Goal: Find specific page/section: Find specific page/section

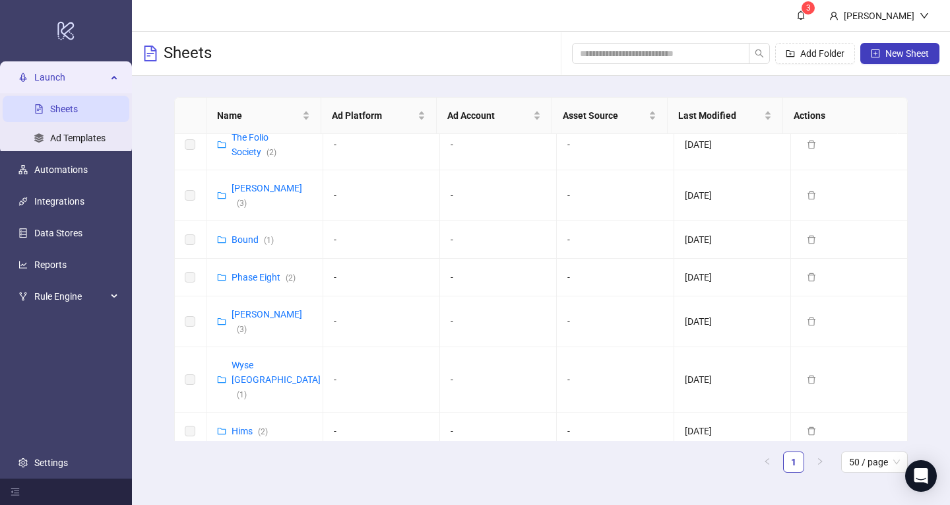
scroll to position [754, 0]
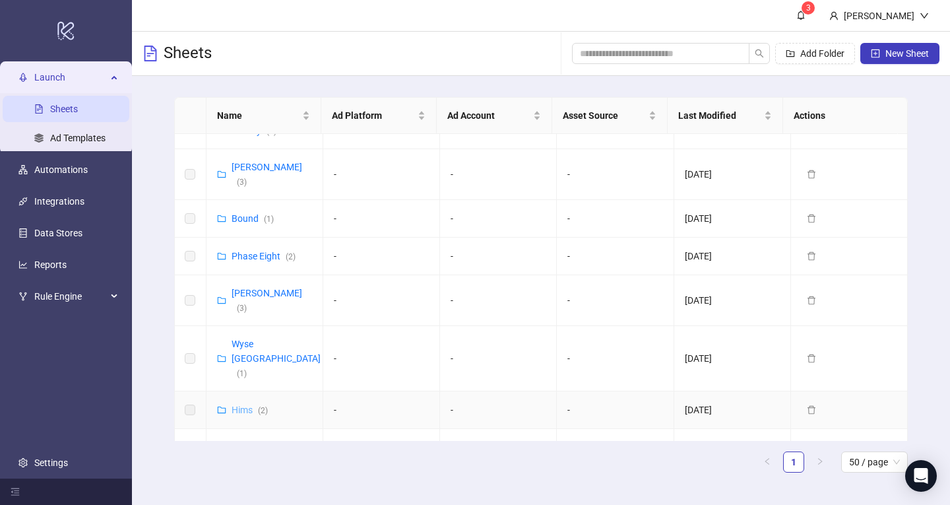
click at [236, 404] on link "Hims ( 2 )" at bounding box center [250, 409] width 36 height 11
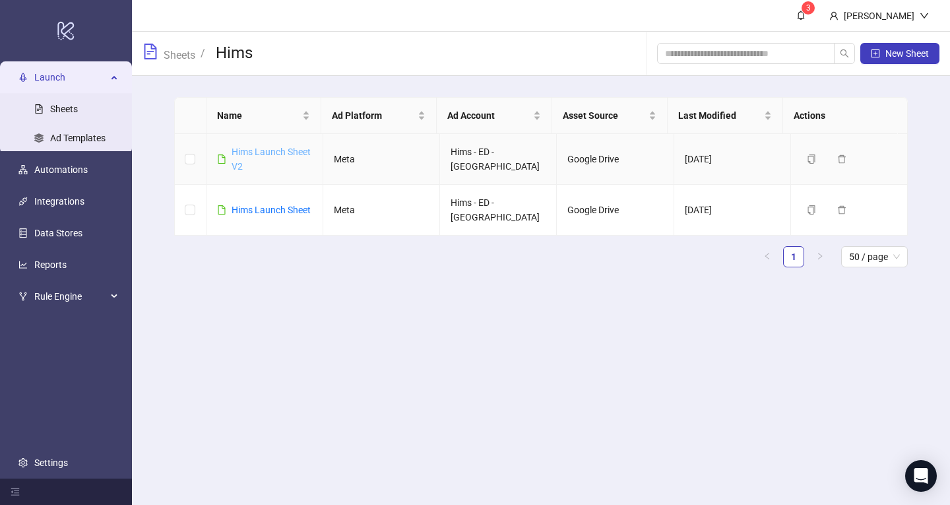
click at [253, 166] on link "Hims Launch Sheet V2" at bounding box center [271, 158] width 79 height 25
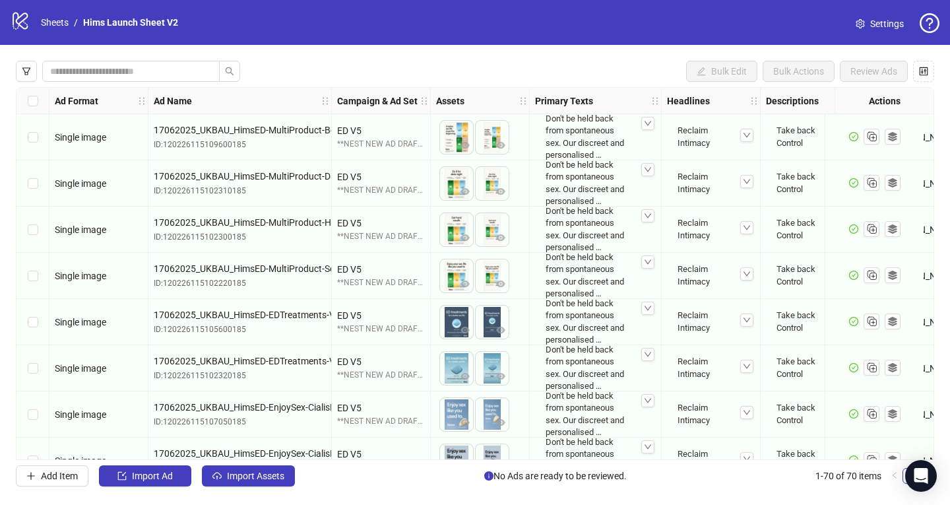
click at [20, 26] on icon at bounding box center [20, 21] width 15 height 17
click at [55, 17] on link "Sheets" at bounding box center [54, 22] width 33 height 15
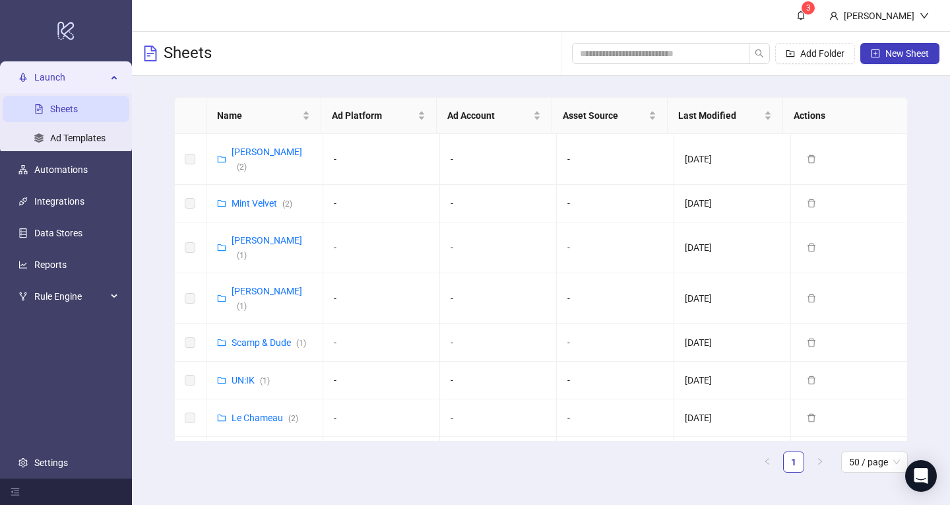
click at [64, 183] on ul "Launch Sheets Ad Templates Automations Integrations Data Stores Reports Rule En…" at bounding box center [66, 269] width 132 height 417
click at [54, 170] on link "Automations" at bounding box center [60, 169] width 53 height 11
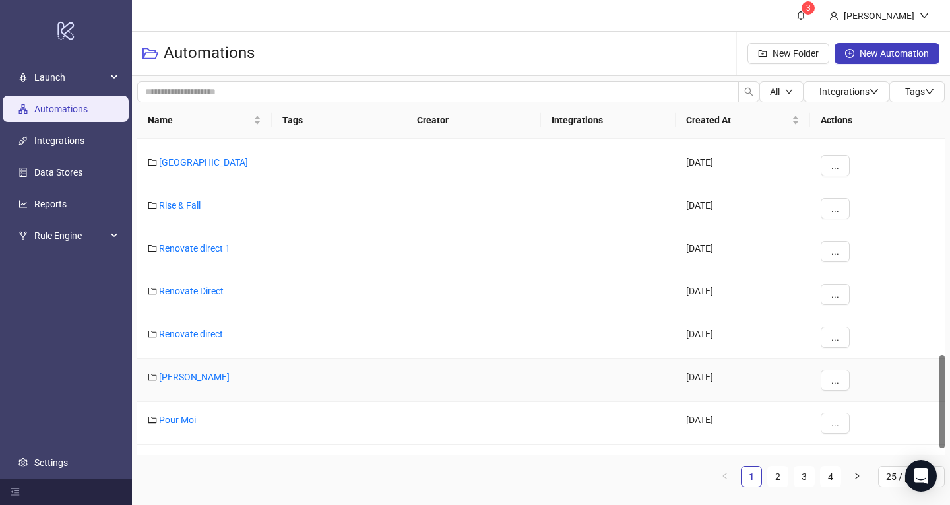
scroll to position [755, 0]
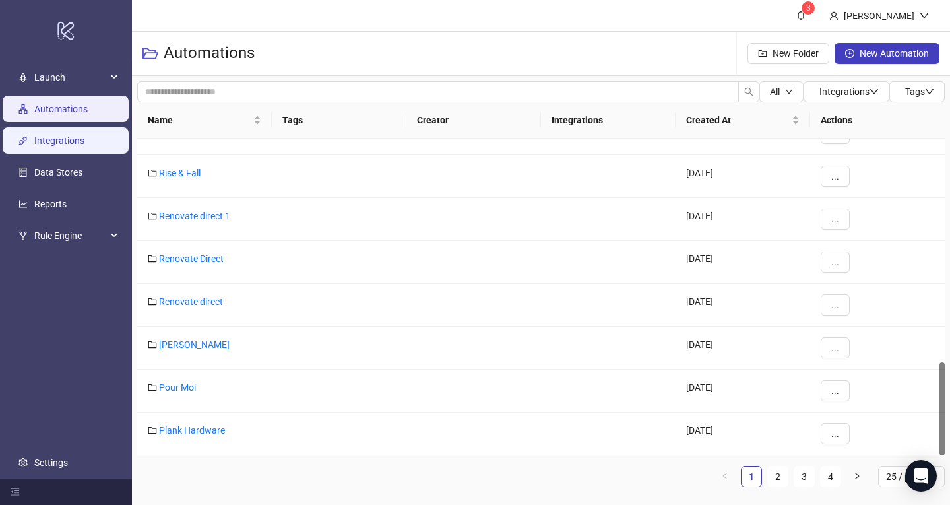
click at [73, 144] on link "Integrations" at bounding box center [59, 140] width 50 height 11
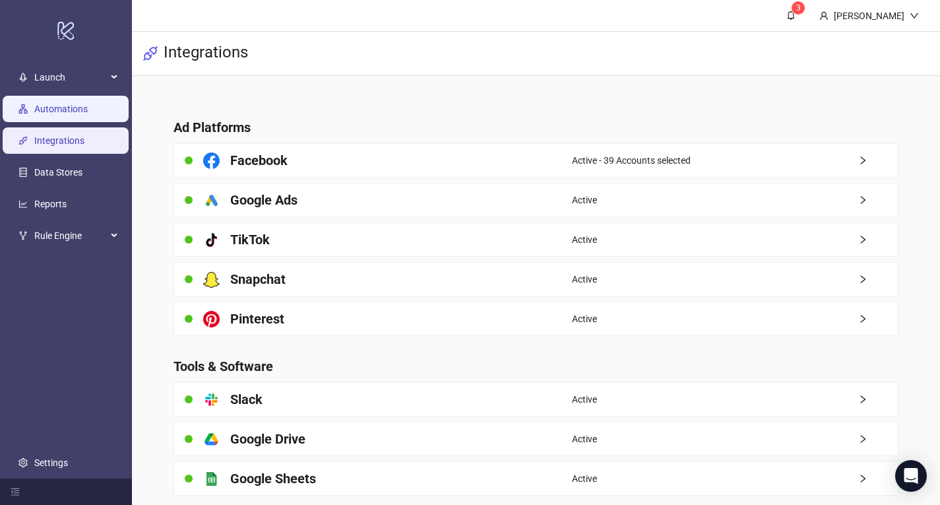
click at [62, 110] on link "Automations" at bounding box center [60, 109] width 53 height 11
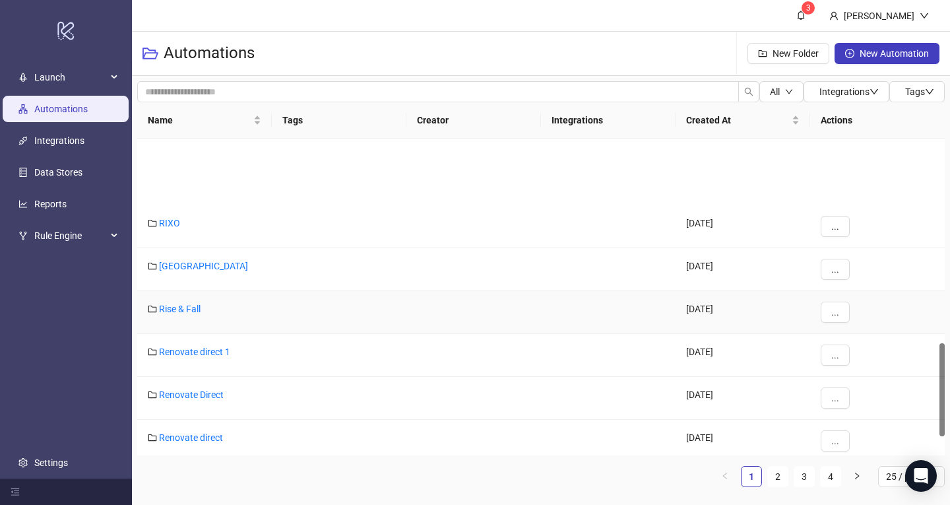
scroll to position [755, 0]
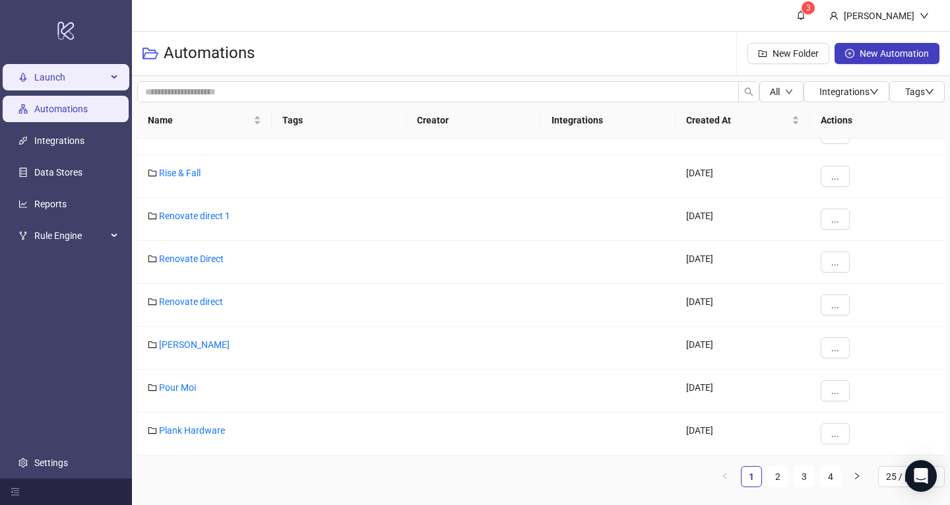
click at [74, 75] on span "Launch" at bounding box center [70, 77] width 73 height 26
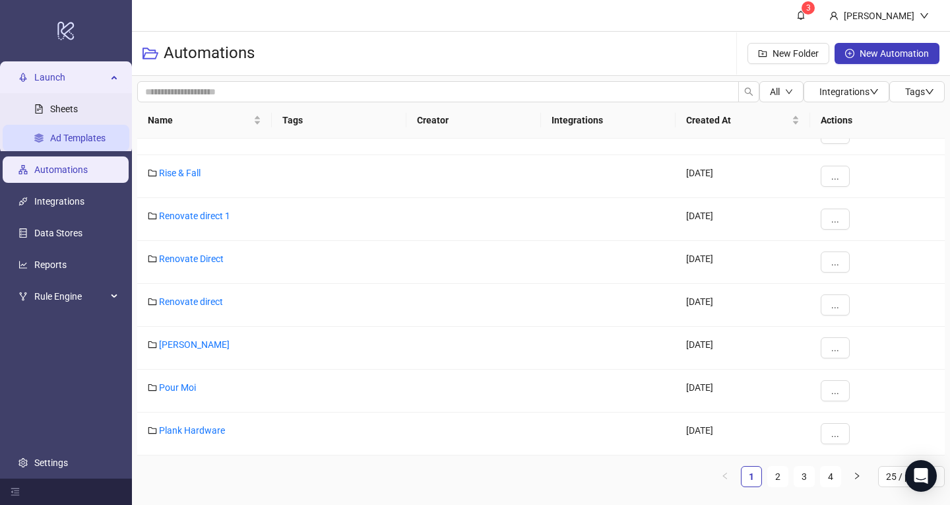
click at [70, 141] on link "Ad Templates" at bounding box center [77, 138] width 55 height 11
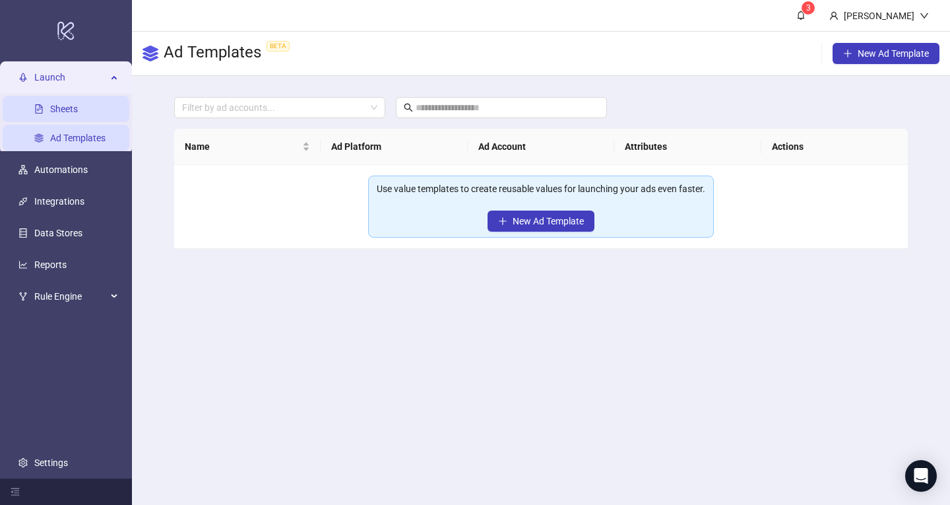
click at [64, 108] on link "Sheets" at bounding box center [64, 109] width 28 height 11
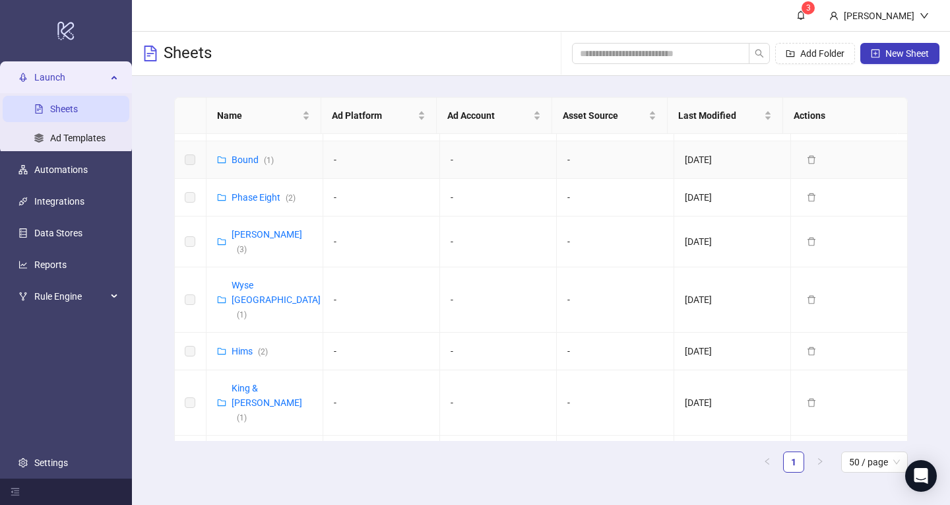
scroll to position [816, 0]
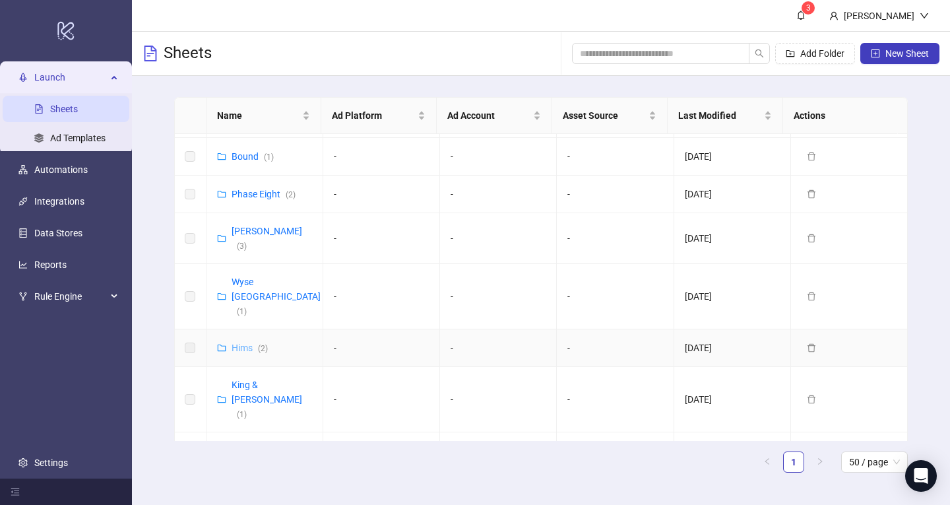
click at [243, 342] on link "Hims ( 2 )" at bounding box center [250, 347] width 36 height 11
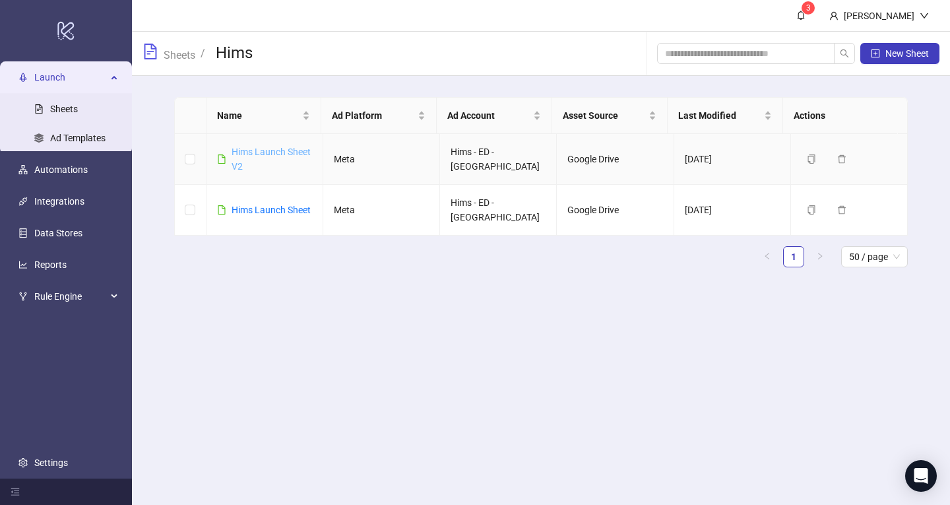
click at [262, 155] on link "Hims Launch Sheet V2" at bounding box center [271, 158] width 79 height 25
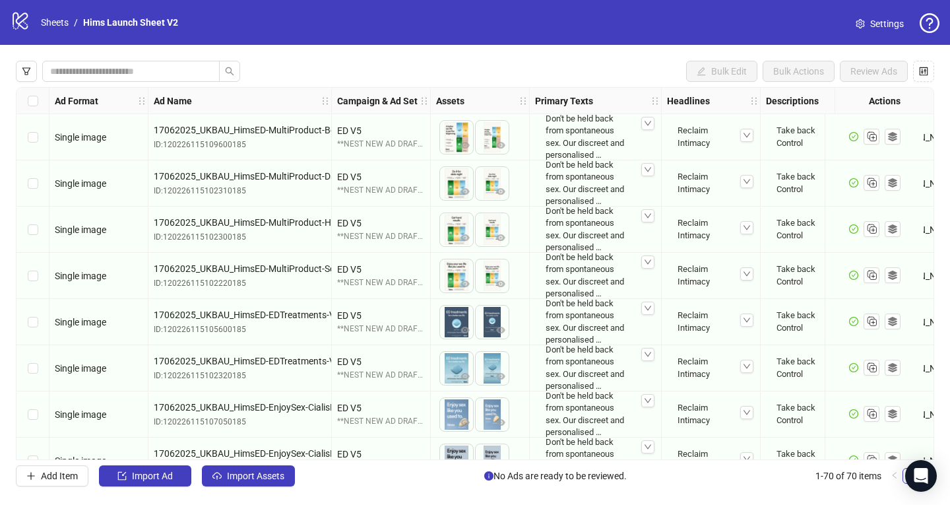
click at [31, 19] on div "logo/logo-mobile Sheets / Hims Launch Sheet V2" at bounding box center [97, 23] width 173 height 24
click at [24, 21] on icon "logo/logo-mobile" at bounding box center [21, 21] width 20 height 20
click at [61, 23] on link "Sheets" at bounding box center [54, 22] width 33 height 15
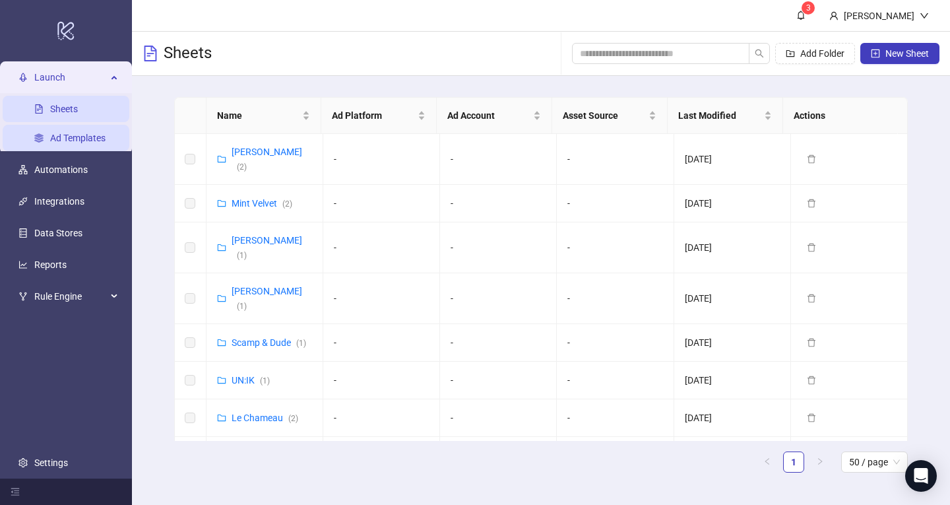
click at [58, 143] on link "Ad Templates" at bounding box center [77, 138] width 55 height 11
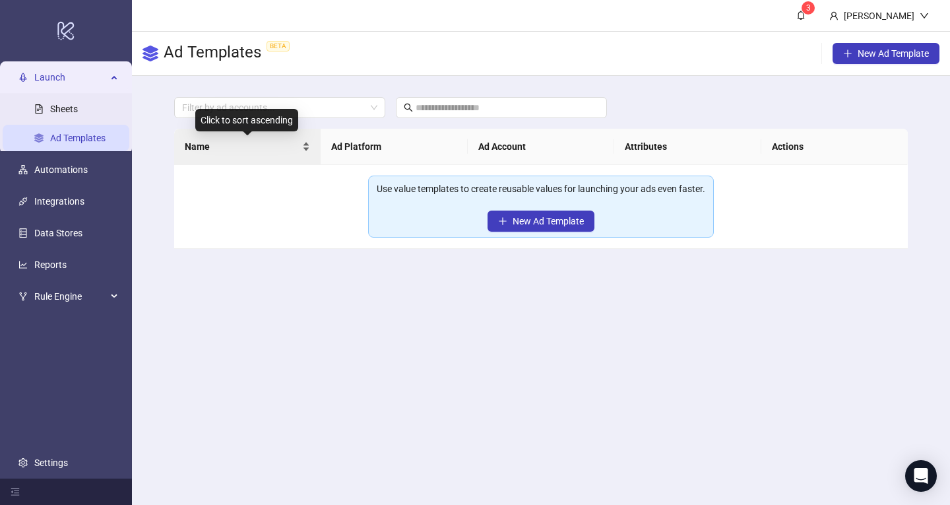
click at [306, 146] on div "Name" at bounding box center [248, 146] width 126 height 15
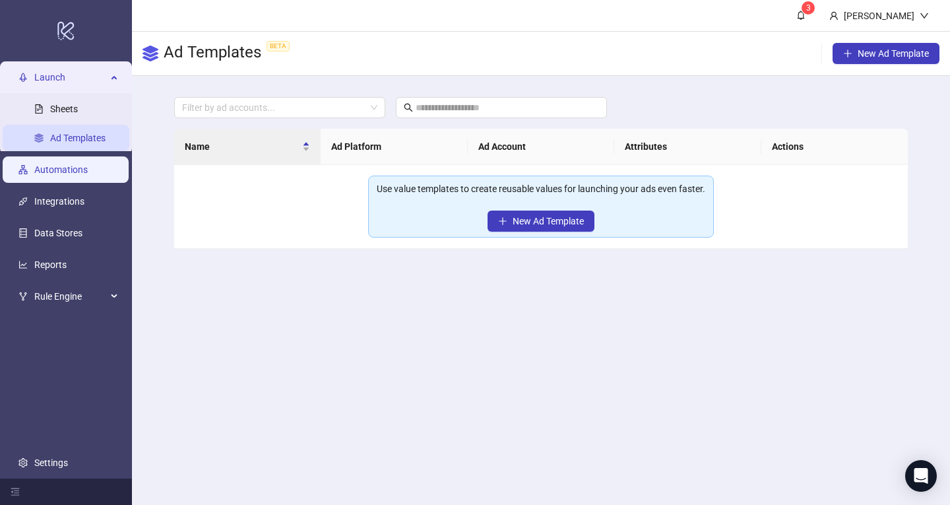
click at [59, 168] on link "Automations" at bounding box center [60, 169] width 53 height 11
